Goal: Transaction & Acquisition: Purchase product/service

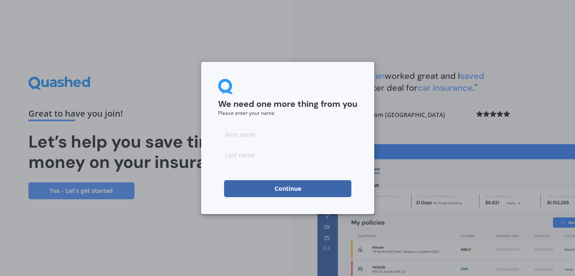
click at [280, 143] on div at bounding box center [287, 144] width 139 height 37
click at [268, 136] on input at bounding box center [287, 134] width 139 height 17
type input "[PERSON_NAME]"
type input "Moselen"
click at [296, 187] on button "Continue" at bounding box center [287, 188] width 127 height 17
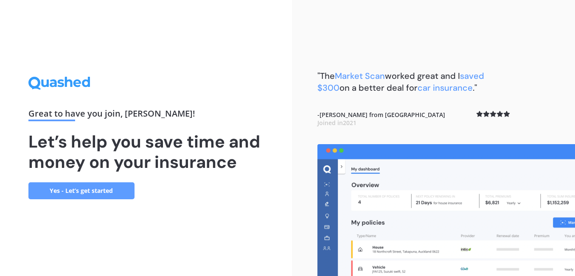
click at [54, 181] on div "Great to have you join , [PERSON_NAME] ! Let’s help you save time and money on …" at bounding box center [145, 138] width 235 height 122
click at [105, 183] on link "Yes - Let’s get started" at bounding box center [81, 191] width 106 height 17
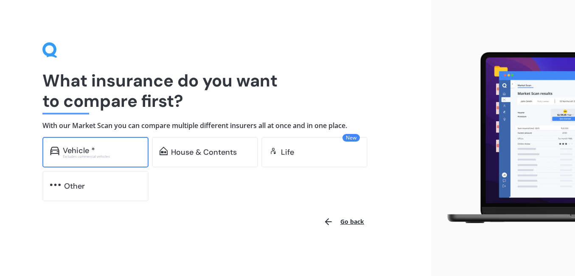
click at [118, 156] on div "Excludes commercial vehicles" at bounding box center [102, 156] width 78 height 3
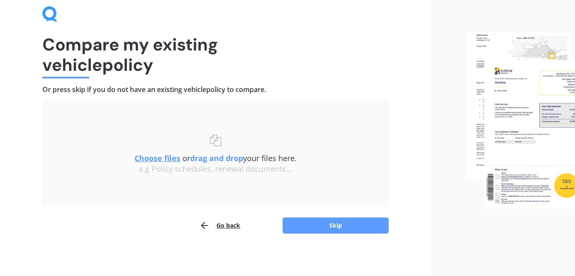
scroll to position [36, 0]
click at [312, 218] on button "Skip" at bounding box center [336, 226] width 106 height 16
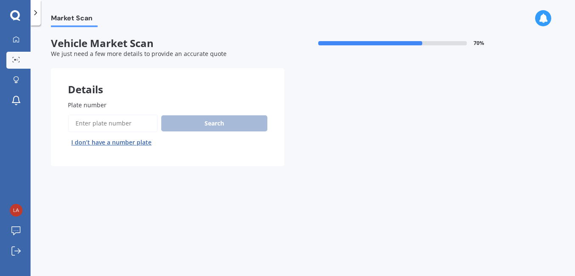
click at [115, 126] on input "Plate number" at bounding box center [113, 124] width 90 height 18
paste input "EBT265"
type input "EBT265"
click at [200, 126] on button "Search" at bounding box center [214, 123] width 106 height 16
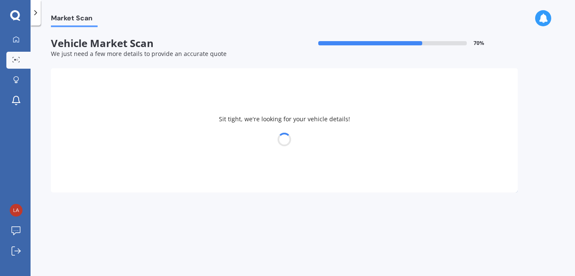
select select "TOYOTA"
select select "COROLLA"
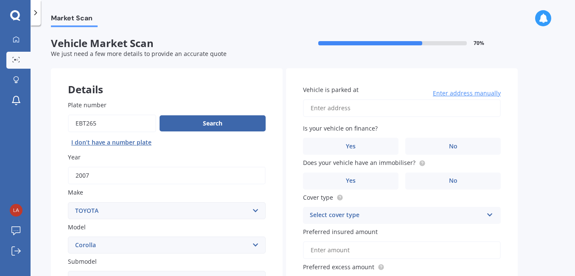
scroll to position [170, 0]
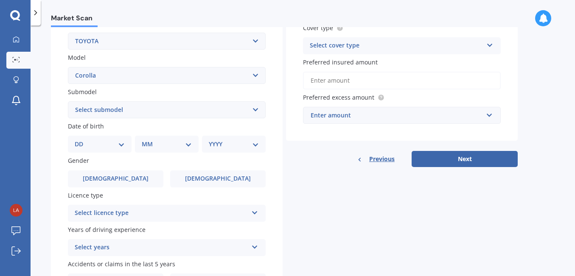
click at [233, 108] on select "Select submodel (All other) Axio Diesel [PERSON_NAME] 2WD [PERSON_NAME] 4WD FXG…" at bounding box center [167, 109] width 198 height 17
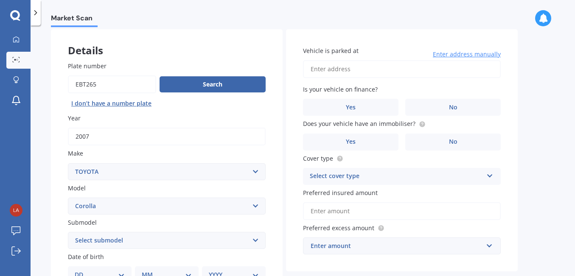
scroll to position [35, 0]
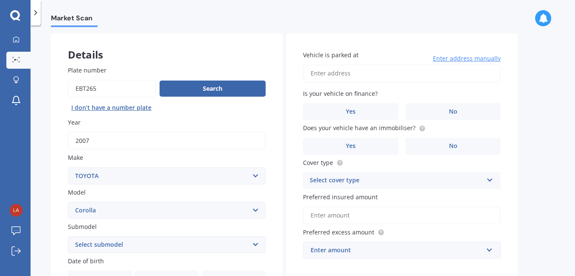
select select "GX 1.8"
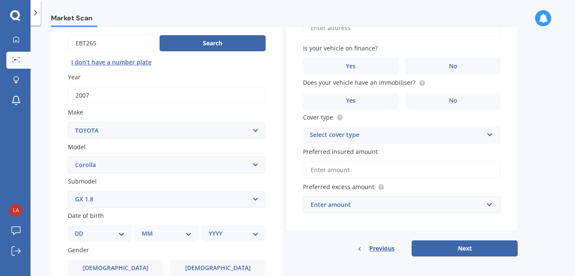
scroll to position [81, 0]
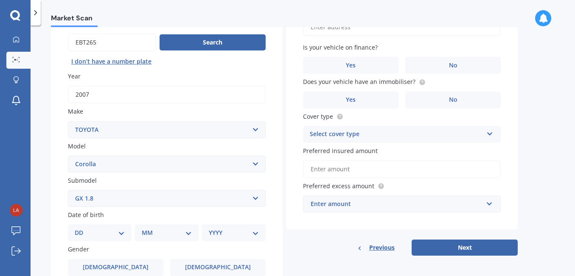
select select "14"
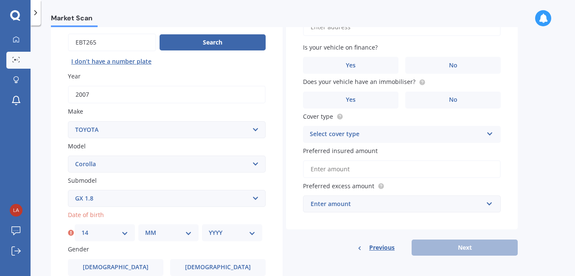
click at [172, 231] on select "MM 01 02 03 04 05 06 07 08 09 10 11 12" at bounding box center [168, 232] width 47 height 9
select select "09"
select select "1985"
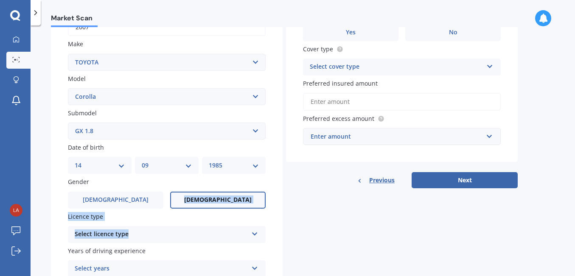
click at [198, 235] on div "Plate number Search I don’t have a number plate Year [DATE] Make Select make AC…" at bounding box center [167, 132] width 232 height 394
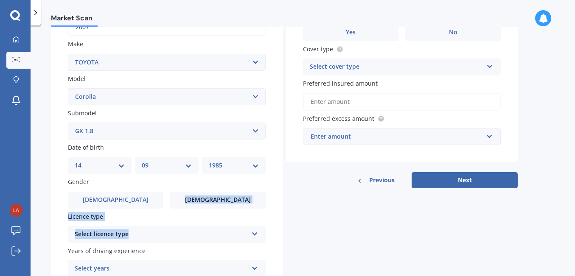
scroll to position [150, 0]
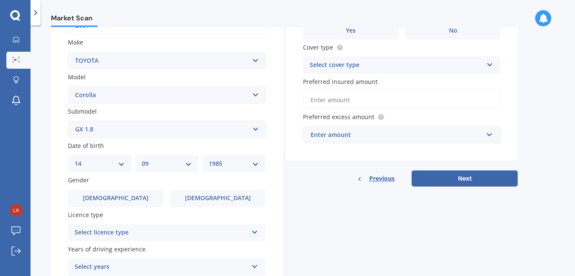
click at [195, 234] on div "Select licence type" at bounding box center [161, 233] width 173 height 10
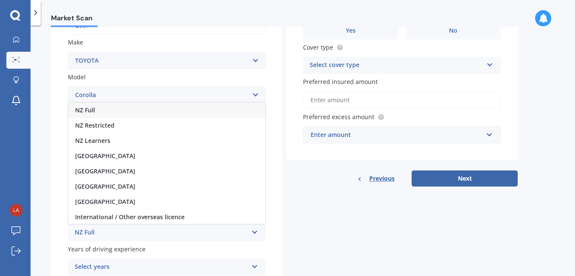
click at [138, 108] on div "NZ Full" at bounding box center [166, 110] width 197 height 15
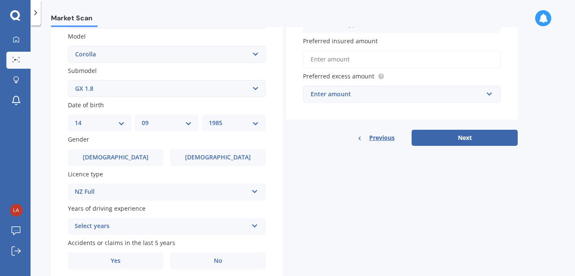
scroll to position [193, 0]
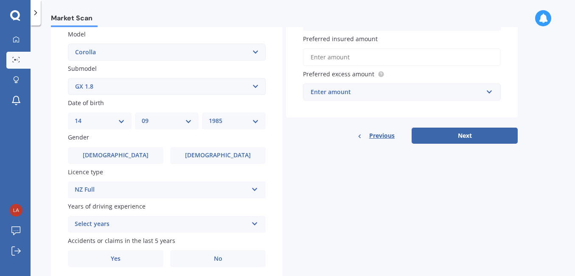
click at [158, 223] on div "Select years" at bounding box center [161, 224] width 173 height 10
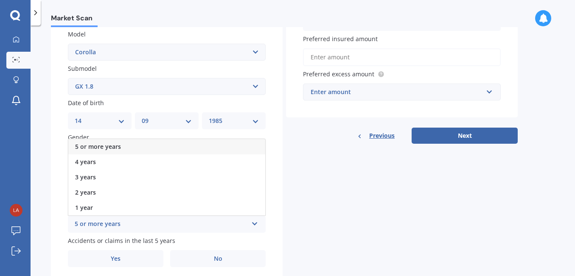
click at [121, 144] on div "5 or more years" at bounding box center [166, 146] width 197 height 15
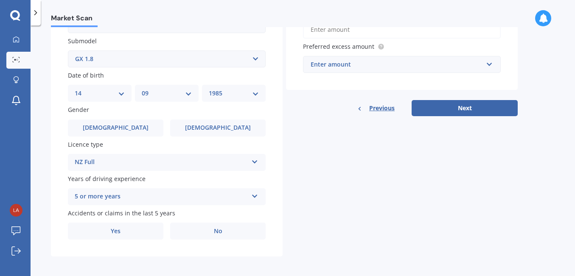
scroll to position [220, 0]
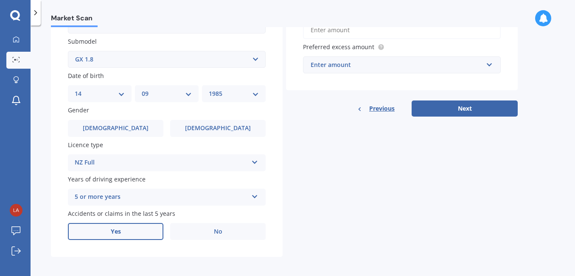
click at [130, 223] on label "Yes" at bounding box center [116, 231] width 96 height 17
click at [0, 0] on input "Yes" at bounding box center [0, 0] width 0 height 0
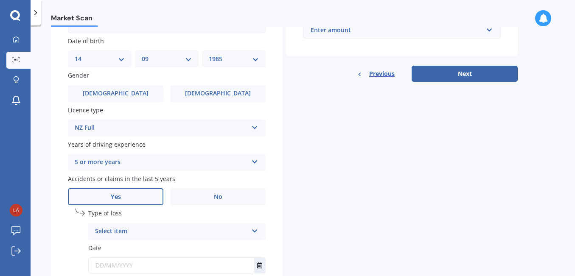
scroll to position [274, 0]
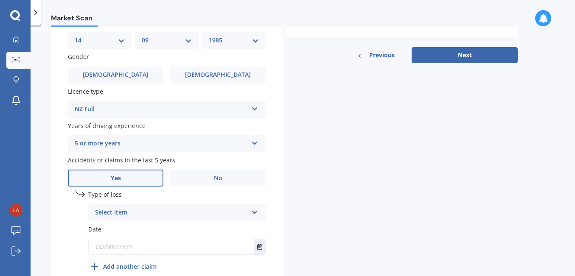
click at [118, 225] on label "Date" at bounding box center [176, 229] width 177 height 9
click at [115, 212] on div "Select item" at bounding box center [171, 213] width 153 height 10
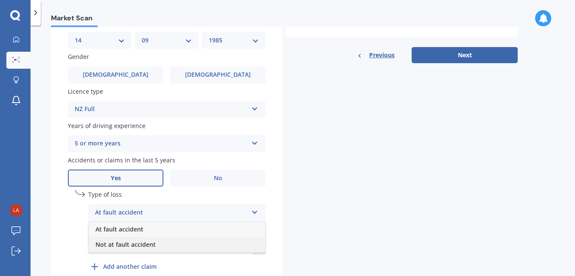
click at [127, 242] on span "Not at fault accident" at bounding box center [126, 245] width 60 height 8
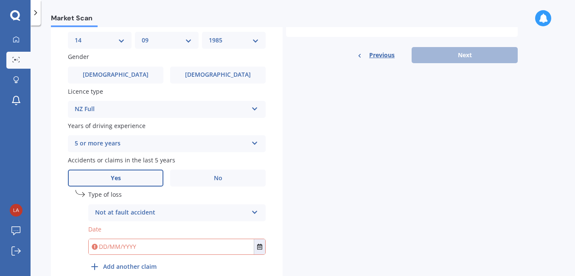
click at [134, 244] on input "text" at bounding box center [171, 246] width 165 height 15
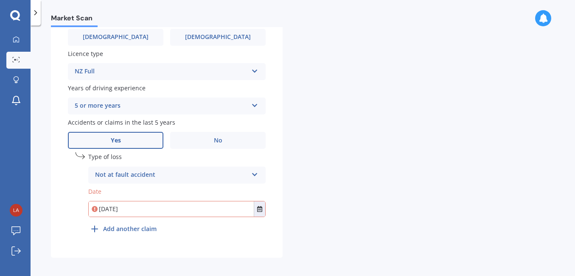
scroll to position [311, 0]
type input "[DATE]"
click at [143, 226] on b "Add another claim" at bounding box center [129, 229] width 53 height 9
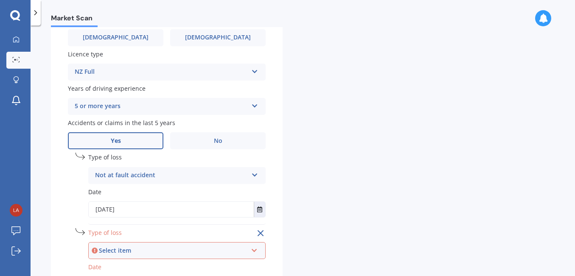
click at [146, 242] on div "Select item At fault accident Not at fault accident" at bounding box center [176, 250] width 177 height 17
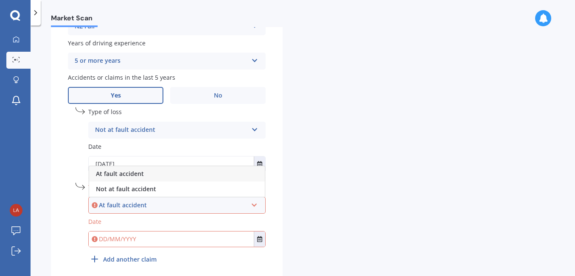
scroll to position [357, 0]
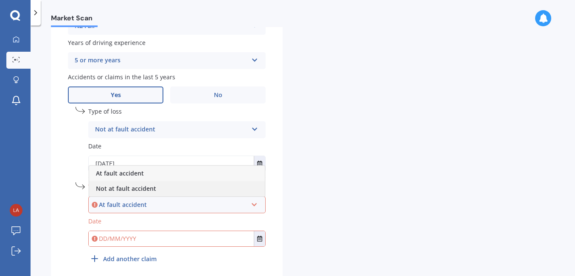
click at [136, 185] on span "Not at fault accident" at bounding box center [126, 189] width 60 height 8
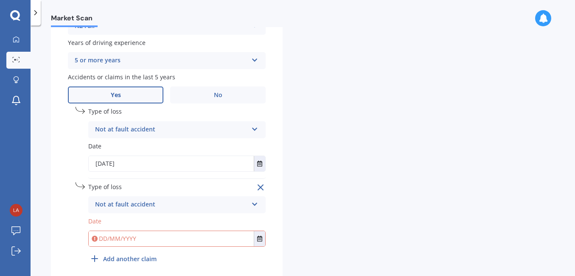
drag, startPoint x: 148, startPoint y: 233, endPoint x: 81, endPoint y: 230, distance: 67.1
click at [81, 230] on div "undefined 1 Type of loss Not at fault accident At fault accident Not at fault a…" at bounding box center [167, 189] width 198 height 164
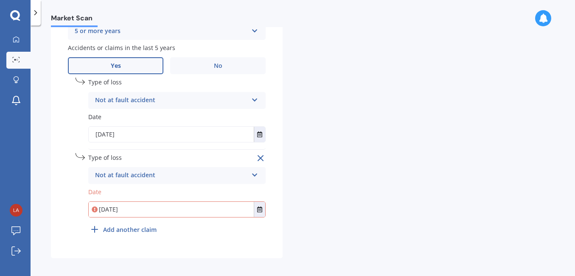
scroll to position [386, 0]
type input "[DATE]"
click at [248, 226] on div "undefined 2 Remove Type of loss Not at fault accident At fault accident Not at …" at bounding box center [176, 196] width 177 height 85
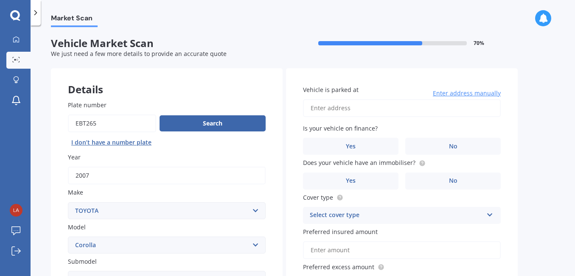
scroll to position [0, 0]
type input "[STREET_ADDRESS]"
click at [448, 143] on label "No" at bounding box center [453, 146] width 96 height 17
click at [0, 0] on input "No" at bounding box center [0, 0] width 0 height 0
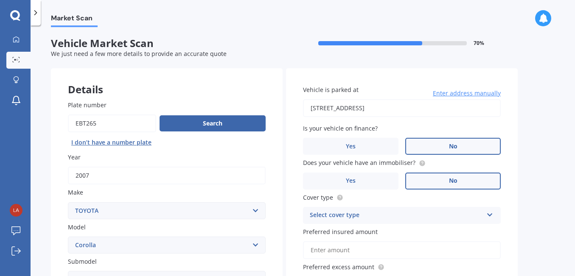
click at [440, 177] on label "No" at bounding box center [453, 181] width 96 height 17
click at [0, 0] on input "No" at bounding box center [0, 0] width 0 height 0
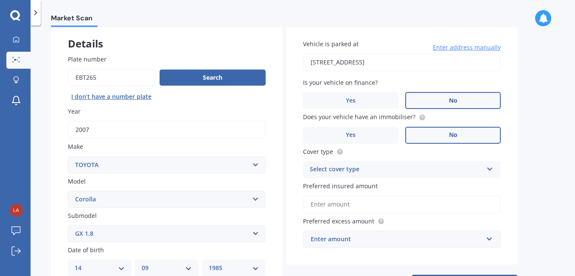
scroll to position [52, 0]
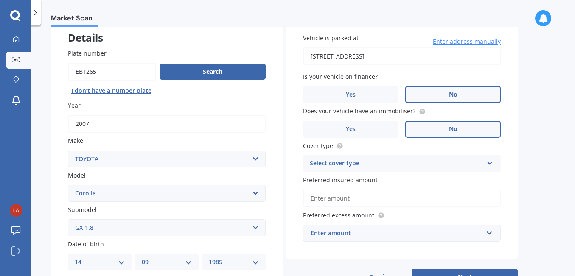
click at [432, 163] on div "Select cover type" at bounding box center [396, 164] width 173 height 10
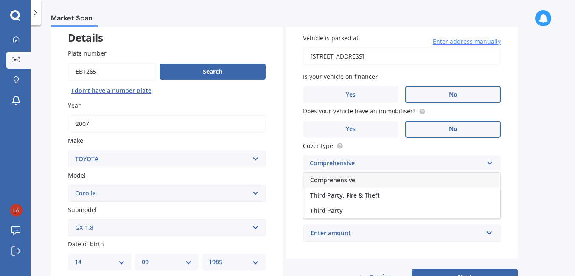
click at [416, 182] on div "Comprehensive" at bounding box center [402, 180] width 197 height 15
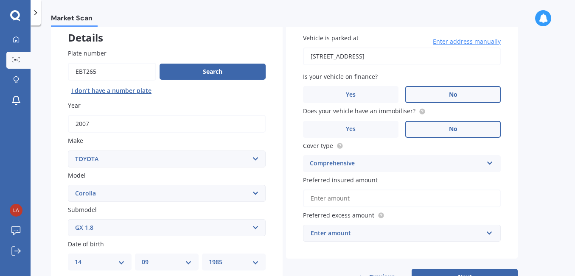
click at [414, 196] on input "Preferred insured amount" at bounding box center [402, 199] width 198 height 18
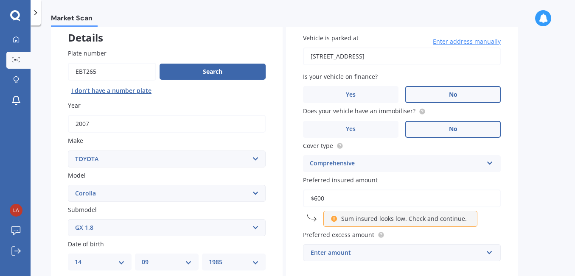
type input "$6,000"
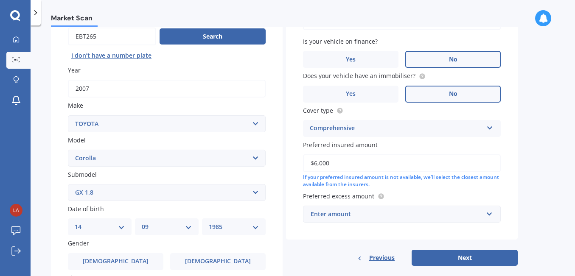
scroll to position [93, 0]
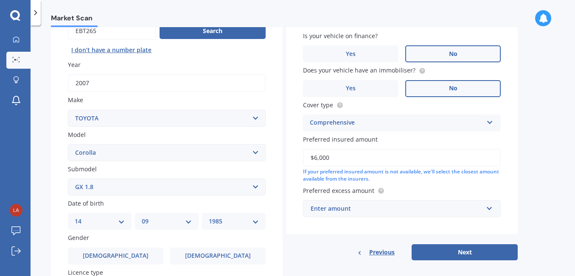
click at [409, 205] on div "Enter amount" at bounding box center [397, 208] width 172 height 9
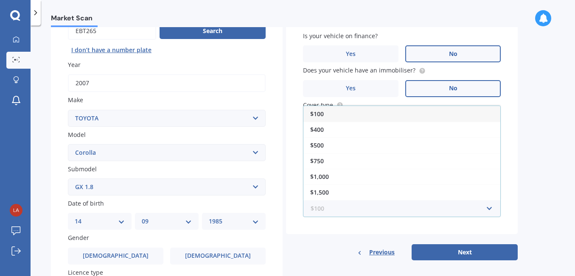
click at [477, 201] on input "text" at bounding box center [399, 209] width 190 height 16
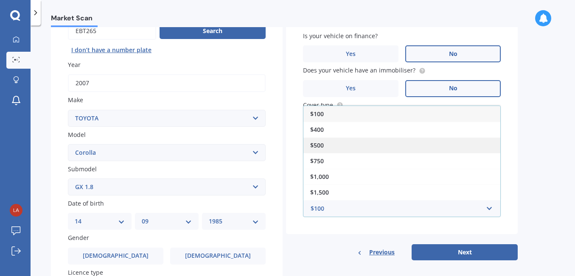
click at [316, 141] on span "$500" at bounding box center [317, 145] width 14 height 8
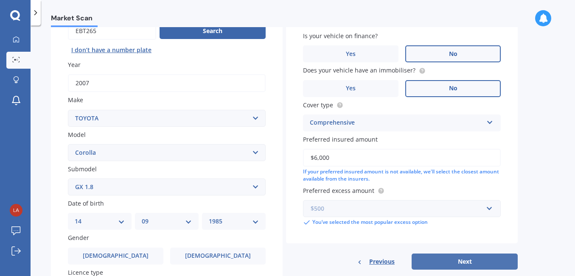
scroll to position [138, 0]
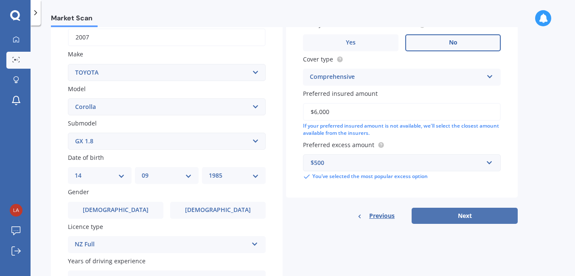
click at [444, 212] on button "Next" at bounding box center [465, 216] width 106 height 16
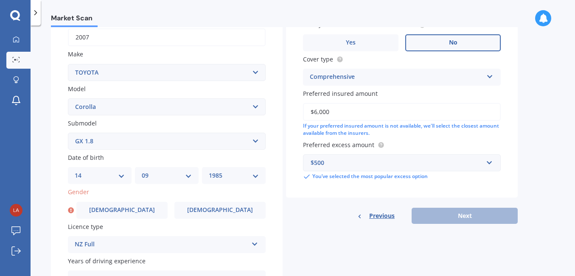
click at [458, 211] on div "Previous Next" at bounding box center [402, 216] width 232 height 16
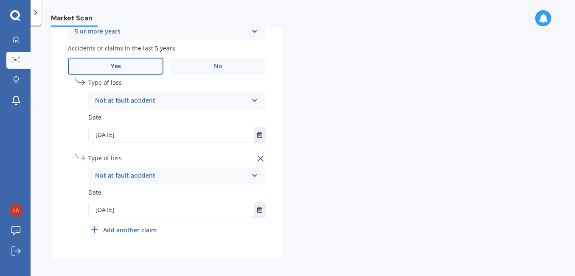
scroll to position [0, 0]
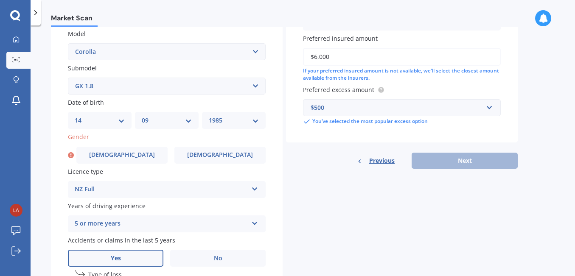
scroll to position [194, 0]
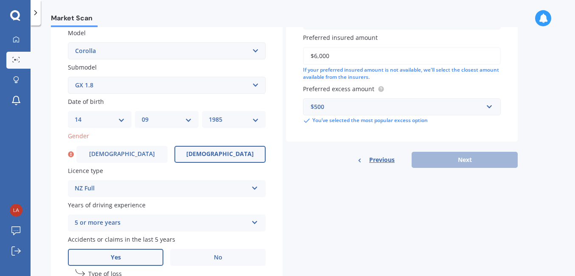
click at [200, 149] on label "[DEMOGRAPHIC_DATA]" at bounding box center [219, 154] width 91 height 17
click at [0, 0] on input "[DEMOGRAPHIC_DATA]" at bounding box center [0, 0] width 0 height 0
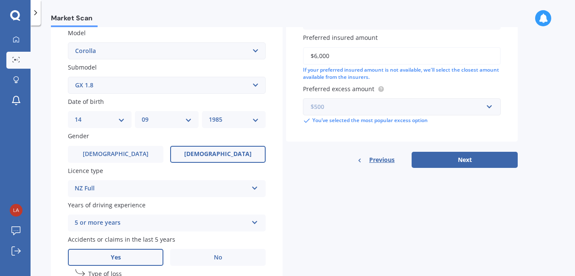
click at [414, 99] on input "text" at bounding box center [399, 107] width 190 height 16
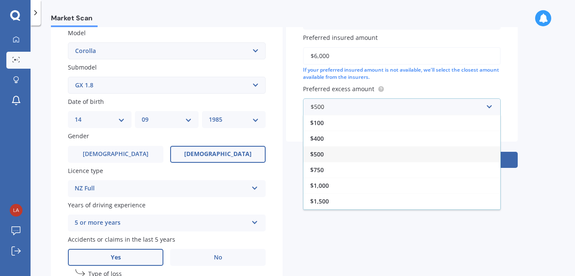
click at [427, 152] on div "$500" at bounding box center [402, 154] width 197 height 16
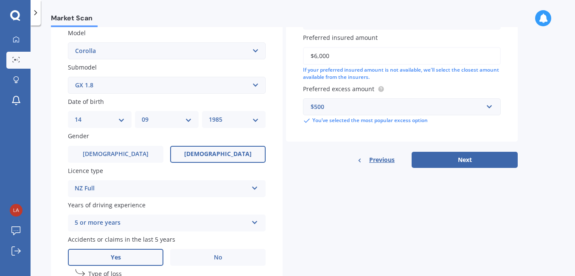
click at [537, 140] on div "Market Scan Vehicle Market Scan 70 % We just need a few more details to provide…" at bounding box center [303, 152] width 545 height 251
click at [479, 161] on button "Next" at bounding box center [465, 160] width 106 height 16
select select "14"
select select "09"
select select "1985"
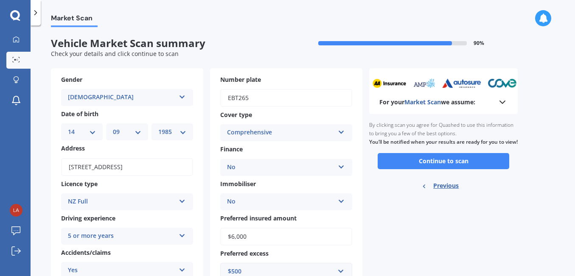
scroll to position [0, 0]
click at [453, 169] on button "Continue to scan" at bounding box center [444, 161] width 132 height 16
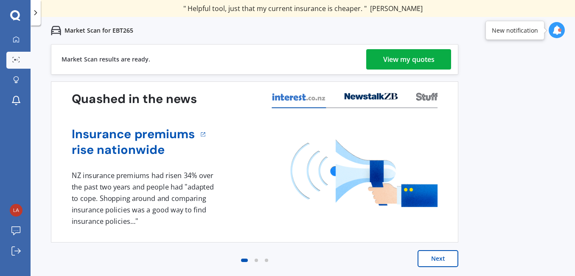
click at [438, 267] on button "Next" at bounding box center [438, 258] width 41 height 17
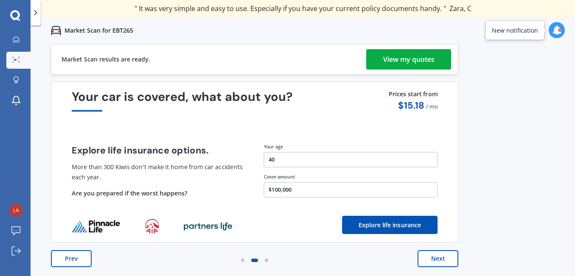
click at [390, 53] on div "View my quotes" at bounding box center [408, 59] width 51 height 20
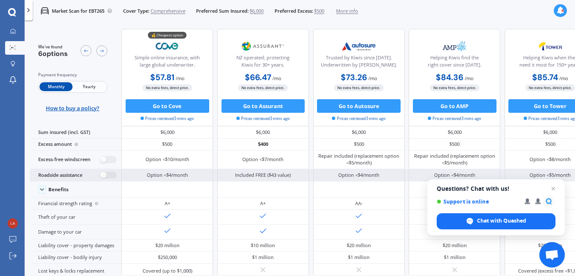
click at [551, 189] on span "Close chat" at bounding box center [553, 189] width 10 height 10
click at [552, 179] on div "Option <$5/month" at bounding box center [550, 175] width 41 height 7
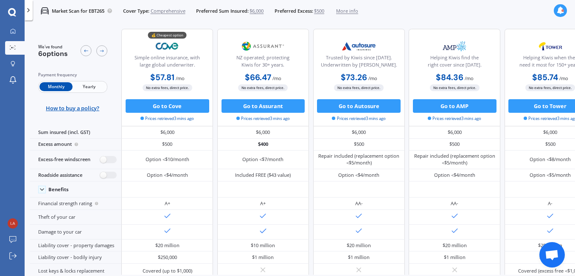
scroll to position [64, 0]
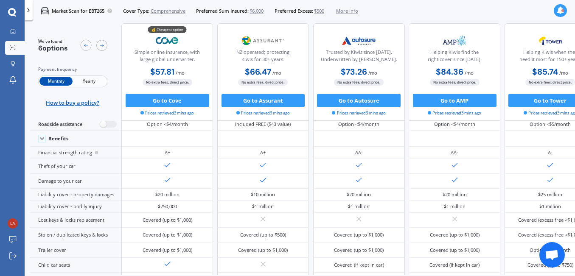
click at [88, 82] on span "Yearly" at bounding box center [89, 81] width 33 height 9
click at [89, 80] on span "Yearly" at bounding box center [89, 81] width 33 height 9
click at [87, 86] on div "Monthly Yearly" at bounding box center [72, 82] width 69 height 12
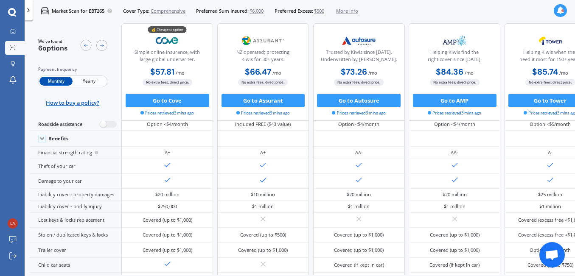
click at [87, 86] on div "Monthly Yearly" at bounding box center [72, 82] width 69 height 12
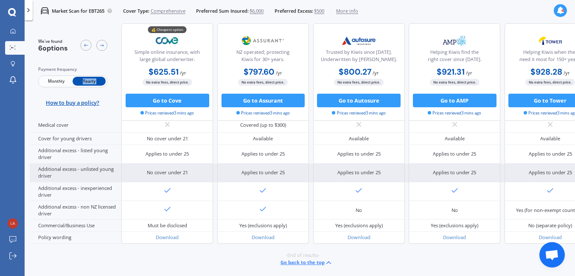
scroll to position [438, 0]
click at [85, 183] on div "Additional excess - unlisted young driver" at bounding box center [76, 173] width 92 height 19
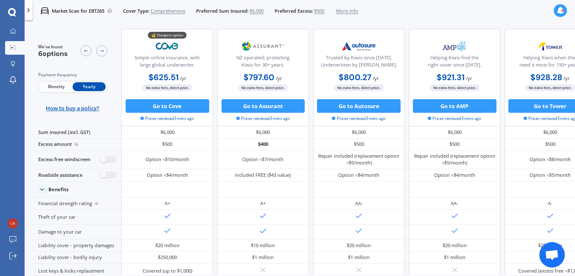
scroll to position [0, 0]
click at [351, 12] on span "More info" at bounding box center [347, 11] width 22 height 7
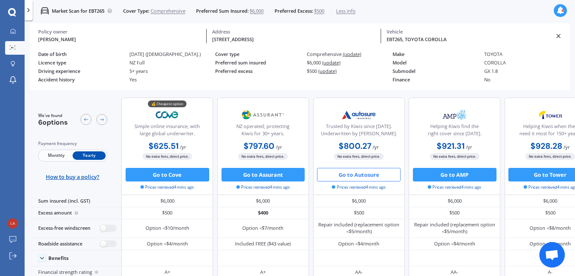
click at [337, 107] on img at bounding box center [359, 115] width 45 height 17
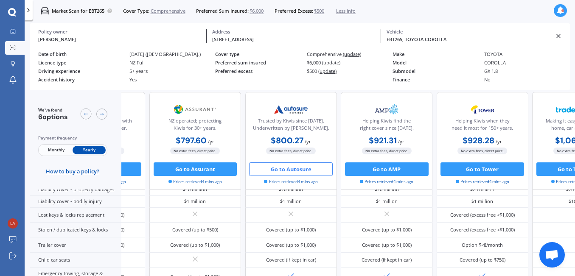
click at [297, 102] on img at bounding box center [291, 109] width 45 height 17
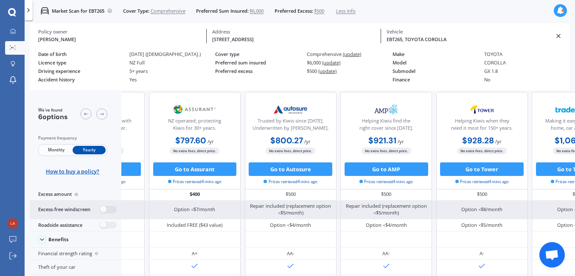
scroll to position [20, 86]
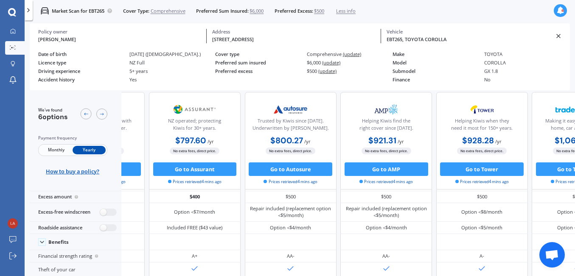
click at [351, 77] on div "Cover type Comprehensive (update) Preferred sum insured $6,000 (update) Preferr…" at bounding box center [303, 68] width 177 height 34
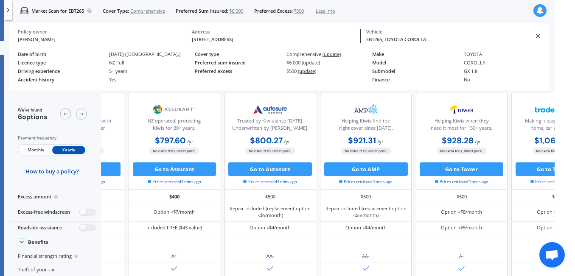
scroll to position [0, 43]
